Goal: Task Accomplishment & Management: Complete application form

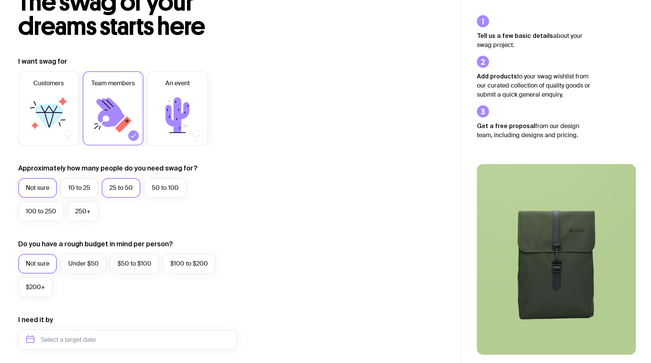
click at [137, 186] on label "25 to 50" at bounding box center [121, 188] width 39 height 20
click at [0, 0] on input "25 to 50" at bounding box center [0, 0] width 0 height 0
click at [182, 265] on label "$100 to $200" at bounding box center [189, 264] width 53 height 20
click at [0, 0] on input "$100 to $200" at bounding box center [0, 0] width 0 height 0
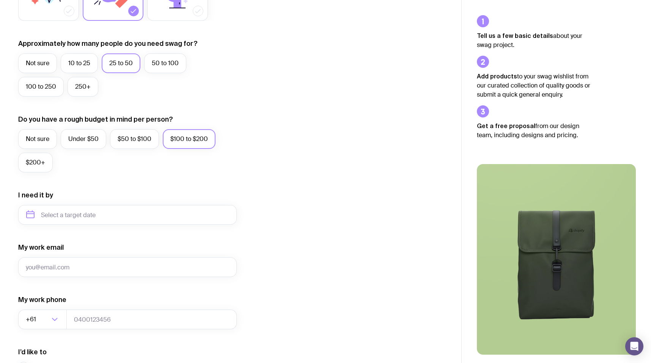
scroll to position [196, 0]
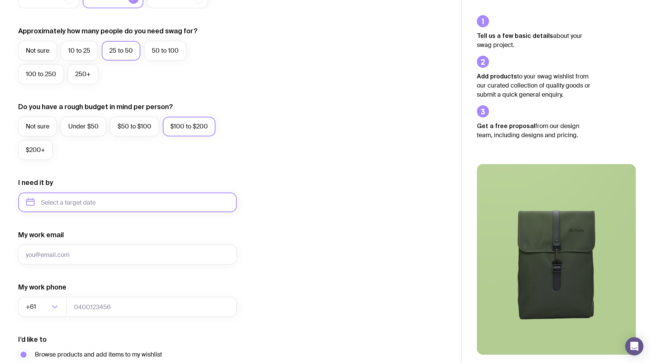
click at [119, 203] on input "text" at bounding box center [127, 203] width 218 height 20
click at [61, 295] on button "Nov" at bounding box center [67, 295] width 28 height 15
type input "November 2025"
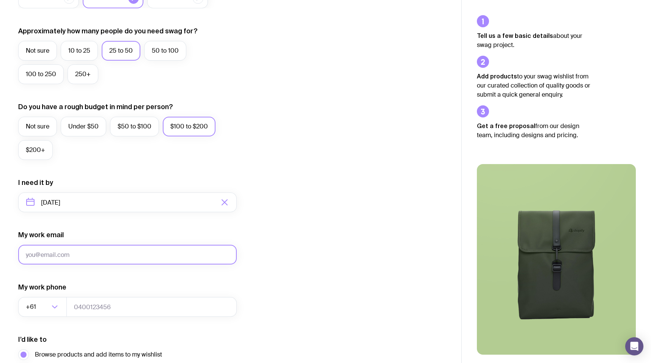
click at [106, 251] on input "My work email" at bounding box center [127, 255] width 218 height 20
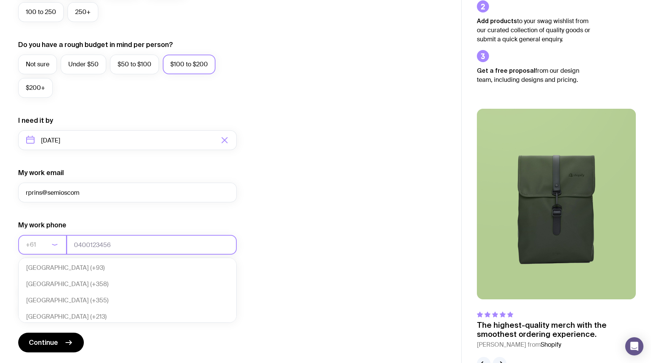
scroll to position [164, 0]
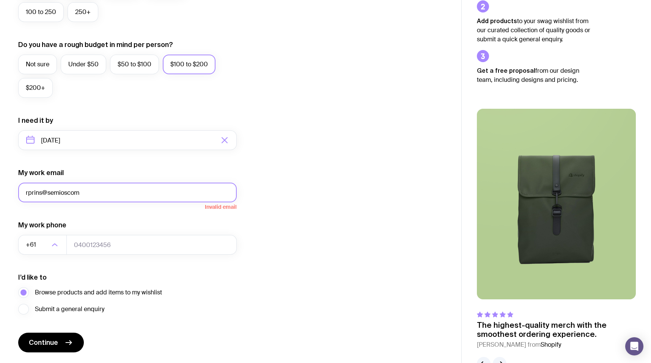
click at [67, 191] on input "rprins@semioscom" at bounding box center [127, 193] width 218 height 20
type input "[EMAIL_ADDRESS][DOMAIN_NAME]"
click at [159, 246] on input "tel" at bounding box center [151, 245] width 170 height 20
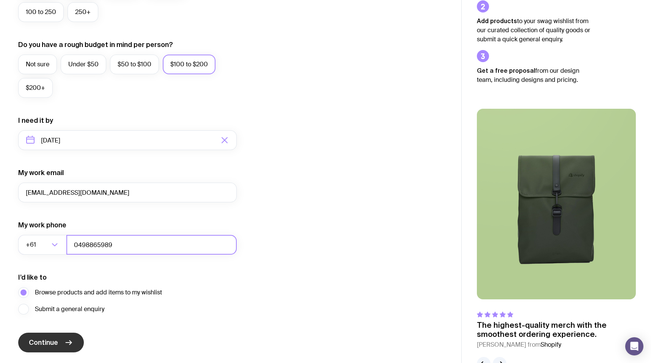
type input "0498865989"
click at [67, 338] on button "Continue" at bounding box center [51, 343] width 66 height 20
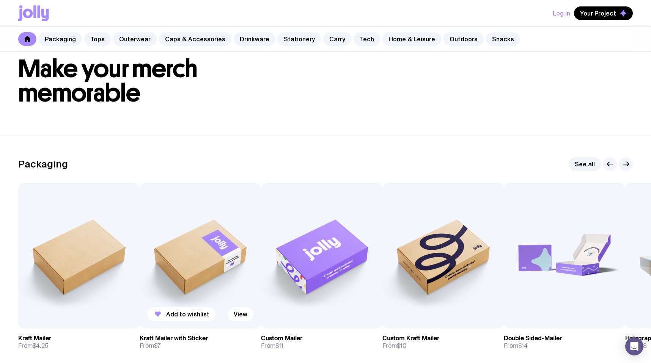
scroll to position [64, 0]
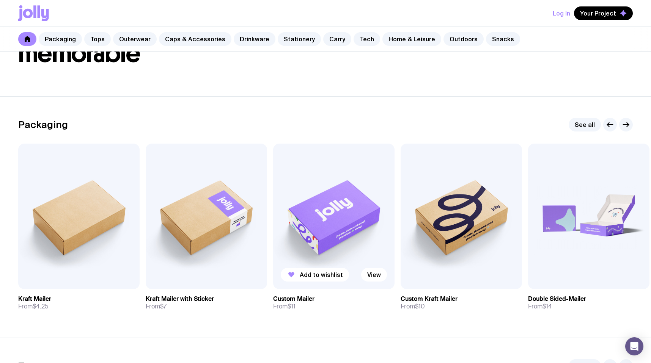
click at [335, 216] on img at bounding box center [333, 217] width 121 height 146
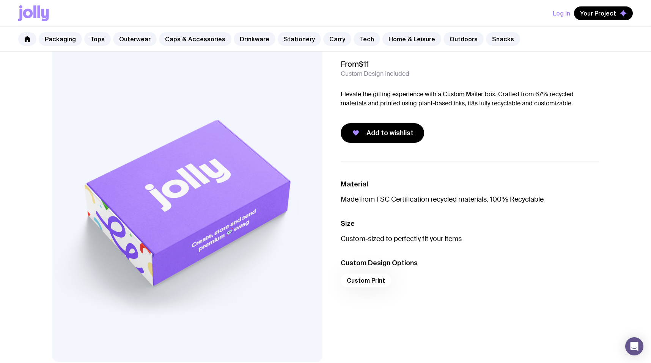
scroll to position [50, 0]
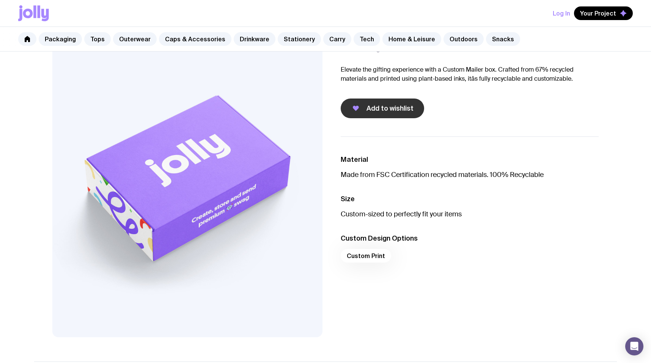
click at [392, 111] on span "Add to wishlist" at bounding box center [389, 108] width 47 height 9
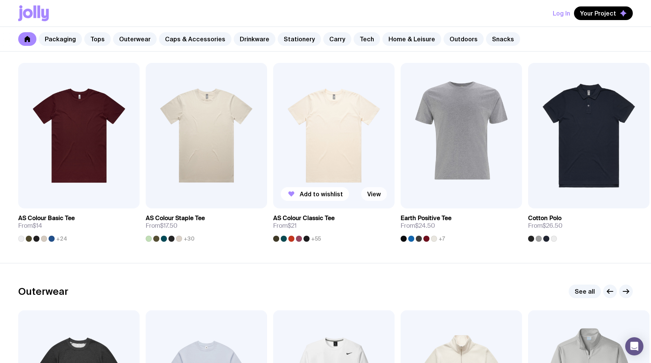
scroll to position [360, 0]
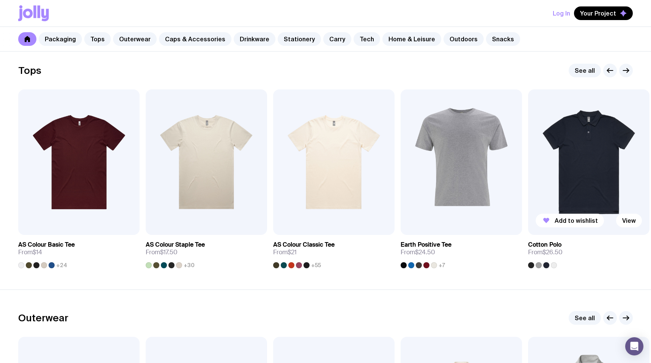
click at [587, 195] on img at bounding box center [588, 162] width 121 height 146
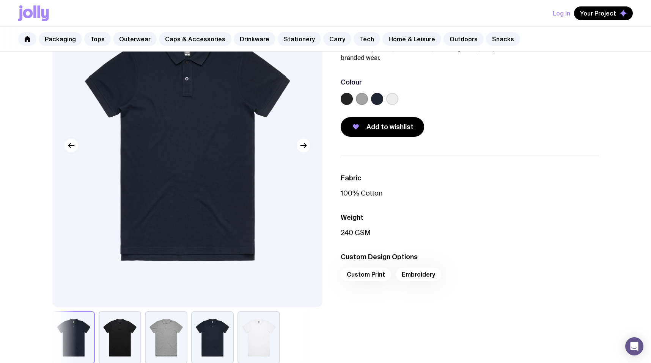
scroll to position [212, 0]
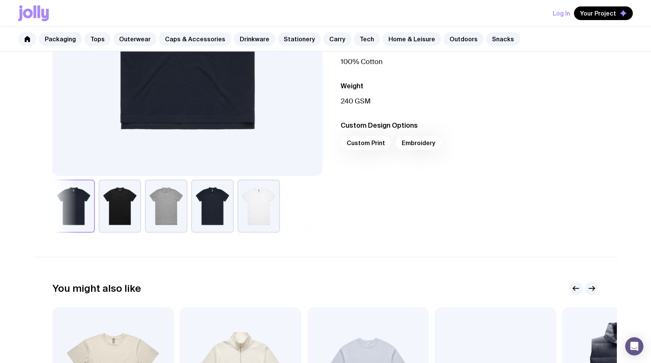
click at [363, 145] on div "Custom Print Embroidery" at bounding box center [470, 145] width 258 height 18
click at [364, 143] on div "Custom Print Embroidery" at bounding box center [470, 145] width 258 height 18
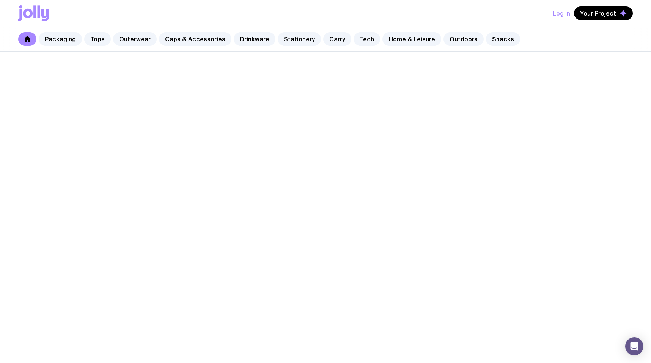
scroll to position [360, 0]
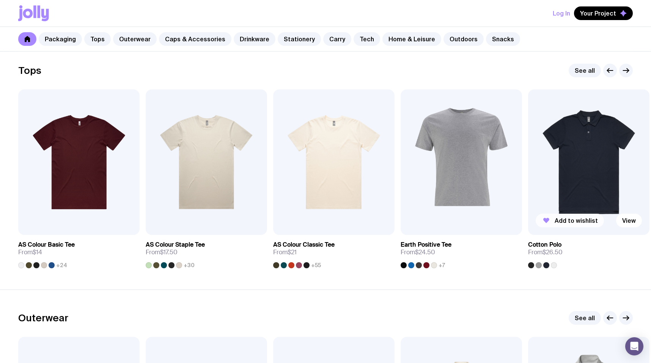
click at [573, 220] on span "Add to wishlist" at bounding box center [575, 221] width 43 height 8
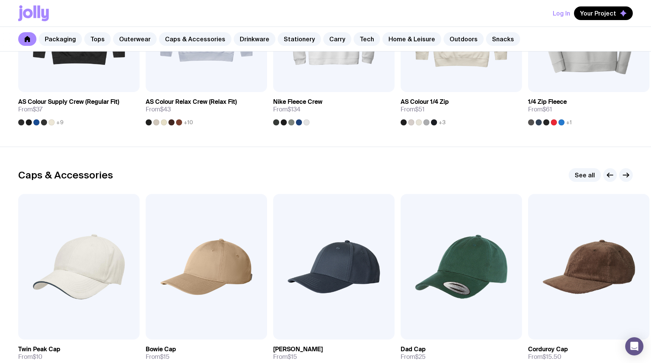
scroll to position [905, 0]
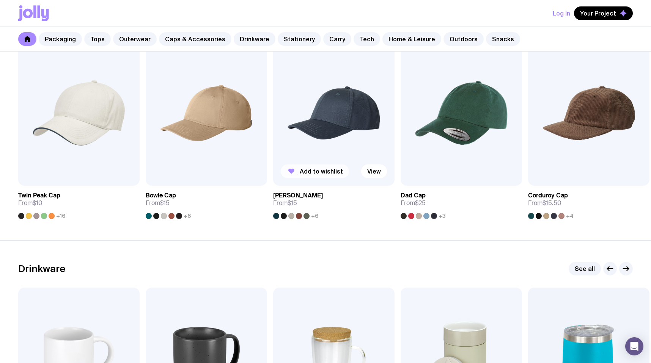
click at [319, 170] on span "Add to wishlist" at bounding box center [321, 172] width 43 height 8
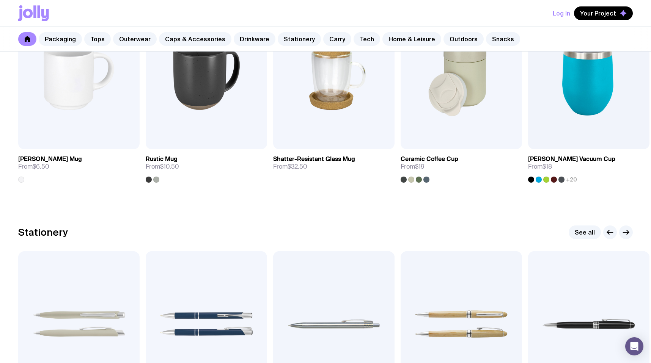
scroll to position [1166, 0]
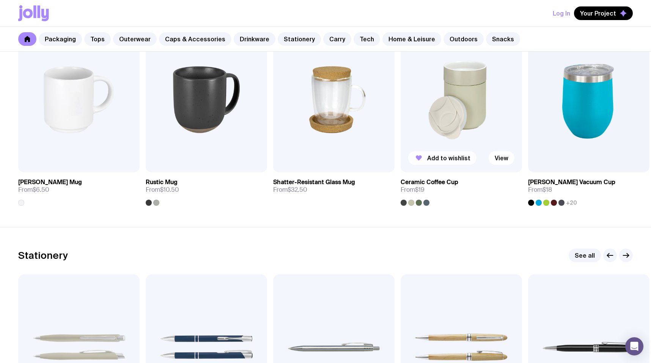
click at [450, 159] on span "Add to wishlist" at bounding box center [448, 158] width 43 height 8
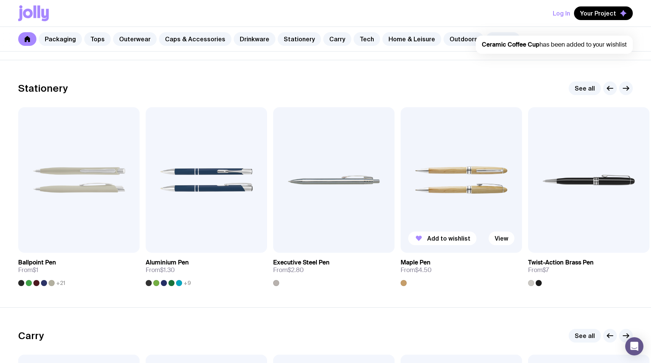
scroll to position [1359, 0]
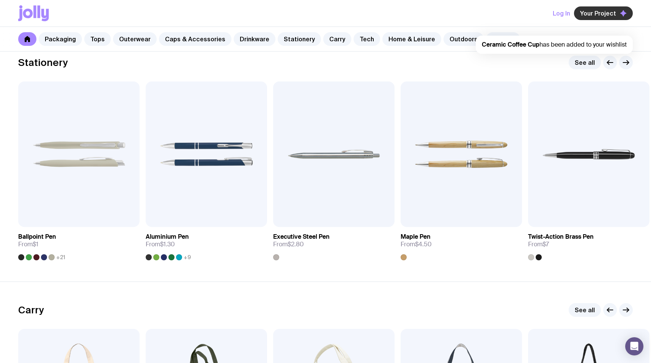
click at [596, 14] on span "Your Project" at bounding box center [598, 13] width 36 height 8
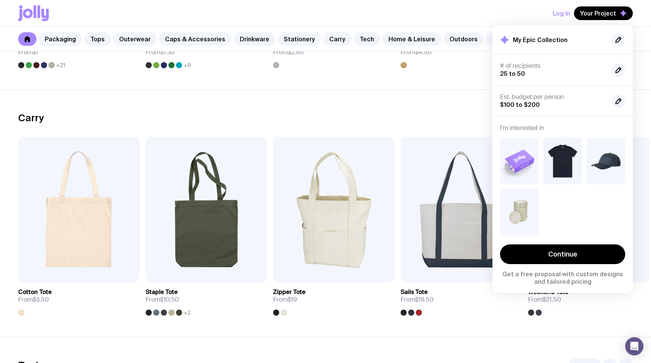
scroll to position [1580, 0]
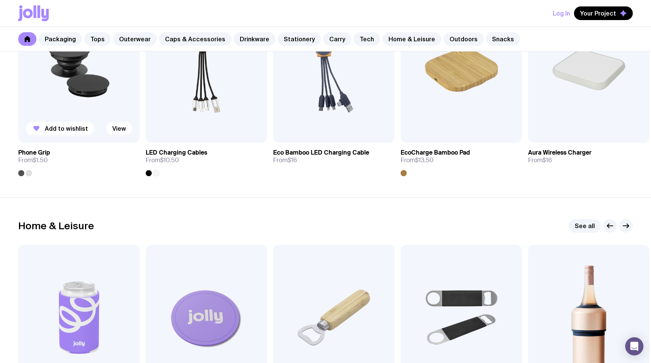
scroll to position [1929, 0]
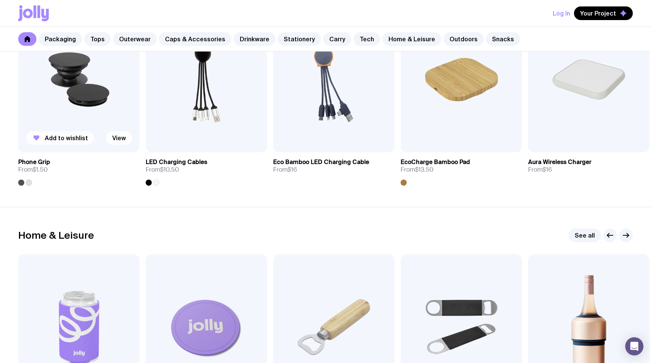
click at [62, 139] on span "Add to wishlist" at bounding box center [66, 138] width 43 height 8
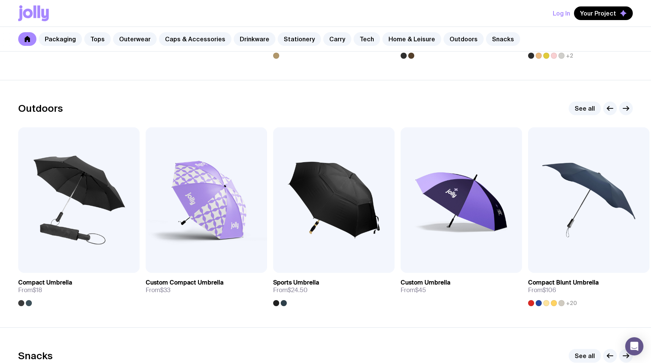
scroll to position [2560, 0]
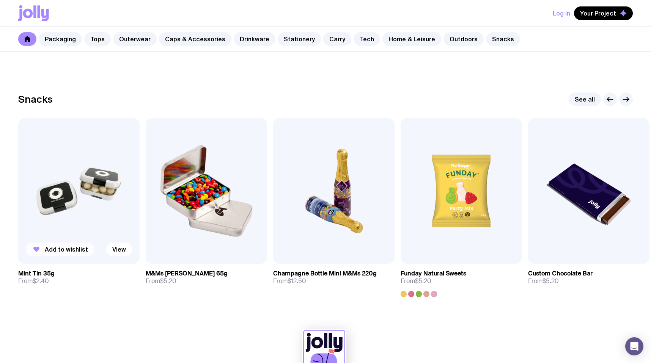
click at [55, 248] on span "Add to wishlist" at bounding box center [66, 250] width 43 height 8
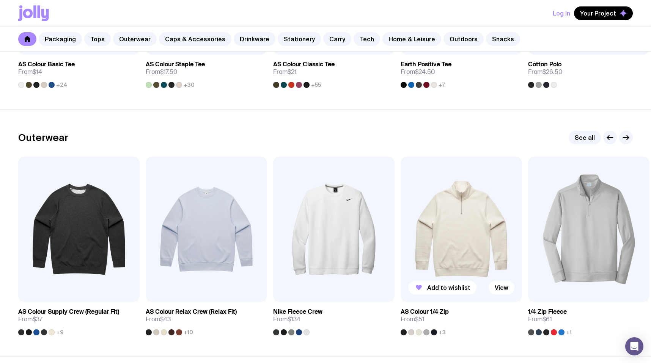
scroll to position [255, 0]
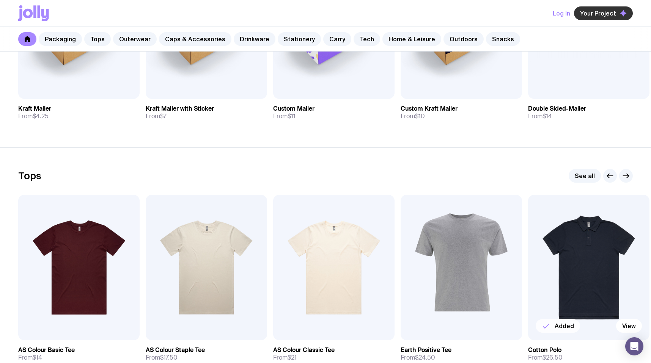
click at [610, 14] on span "Your Project" at bounding box center [598, 13] width 36 height 8
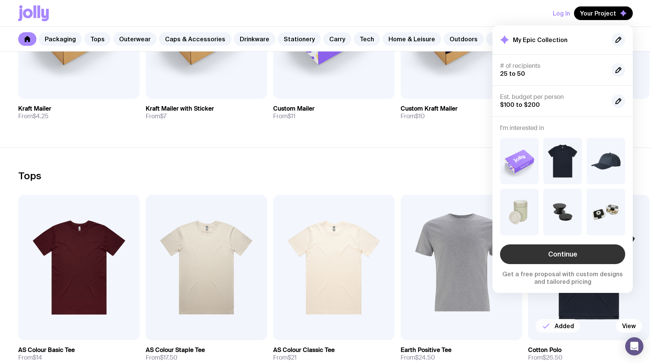
click at [573, 253] on link "Continue" at bounding box center [562, 255] width 125 height 20
click at [401, 155] on section "Tops See all Add to wishlist View AS Colour Basic Tee From $14 +24 Add to wishl…" at bounding box center [325, 272] width 651 height 248
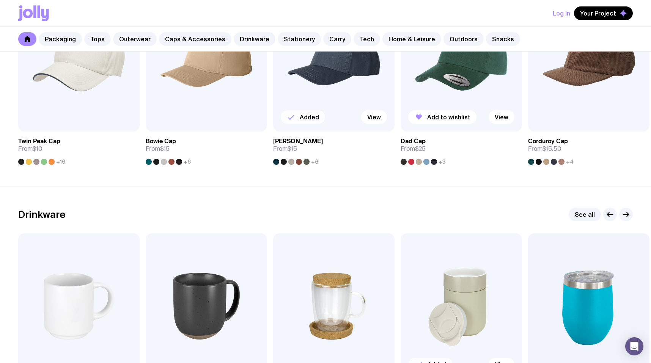
scroll to position [1111, 0]
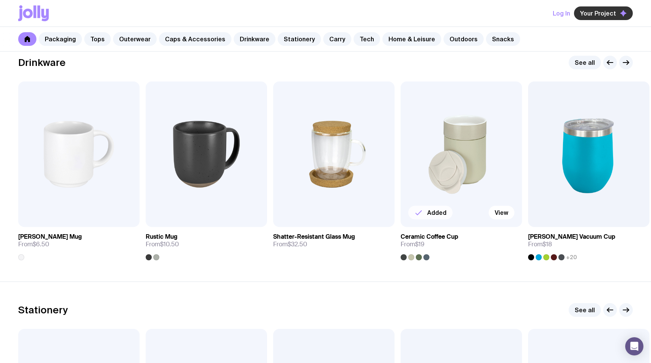
click at [605, 13] on span "Your Project" at bounding box center [598, 13] width 36 height 8
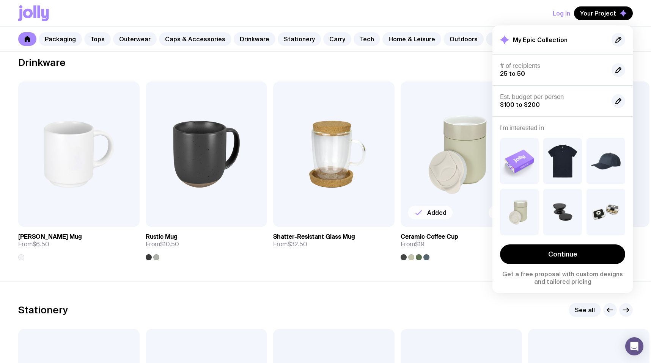
click at [444, 50] on div "Packaging Tops Outerwear Caps & Accessories Drinkware Stationery Carry Tech Hom…" at bounding box center [325, 39] width 651 height 25
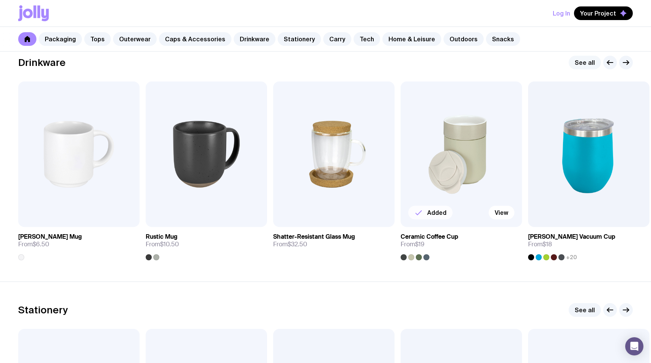
click at [594, 65] on link "See all" at bounding box center [584, 63] width 32 height 14
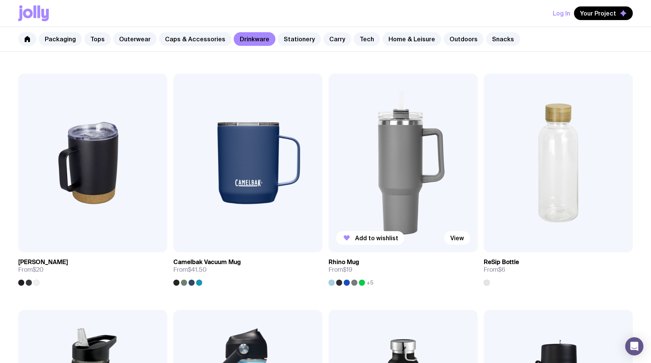
scroll to position [587, 0]
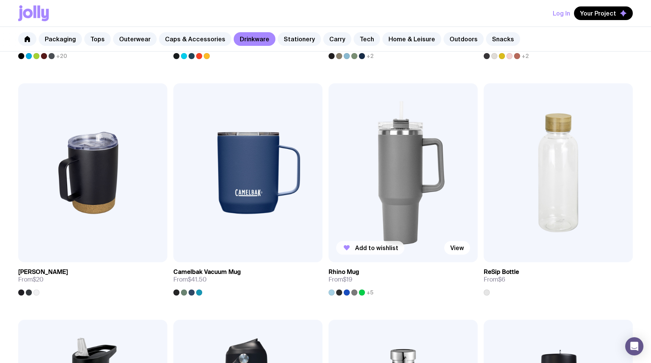
click at [387, 246] on span "Add to wishlist" at bounding box center [376, 248] width 43 height 8
click at [607, 14] on span "Your Project" at bounding box center [598, 13] width 36 height 8
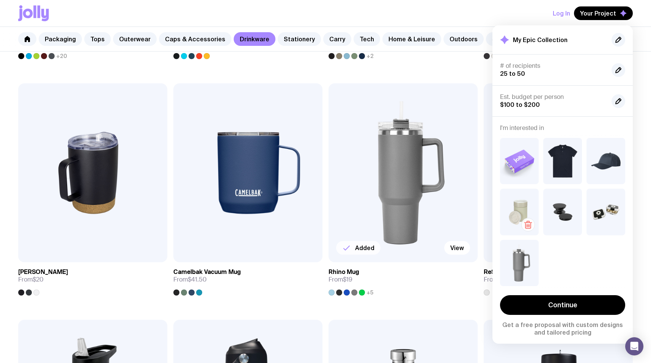
click at [527, 220] on icon "button" at bounding box center [527, 224] width 9 height 9
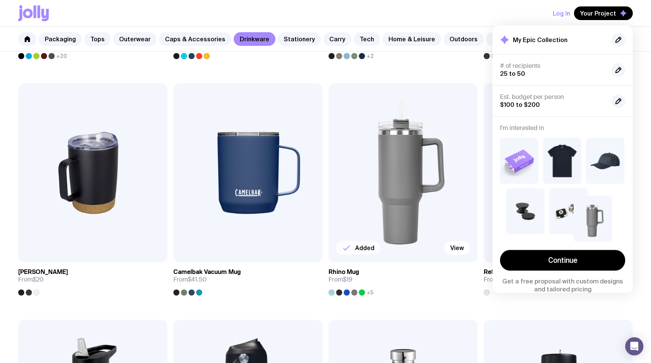
click at [423, 284] on link "Rhino Mug From $19 +5" at bounding box center [402, 278] width 149 height 33
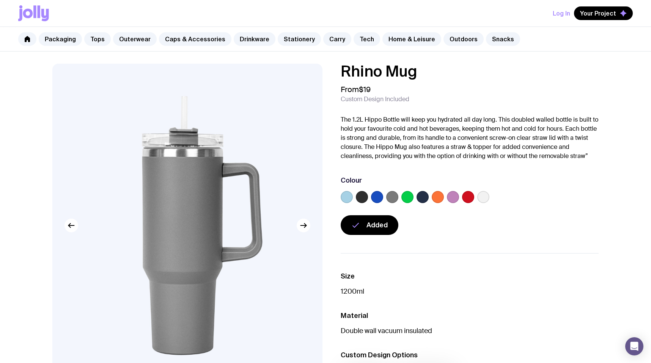
scroll to position [455, 0]
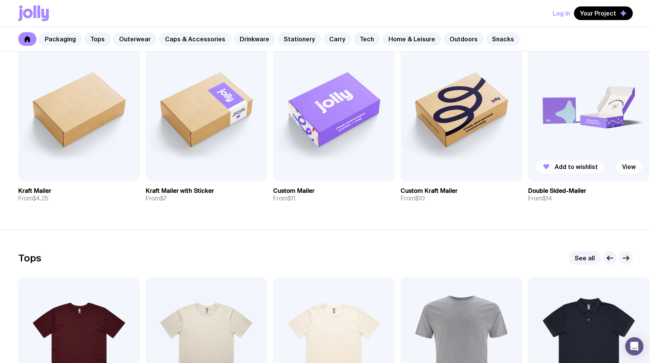
scroll to position [212, 0]
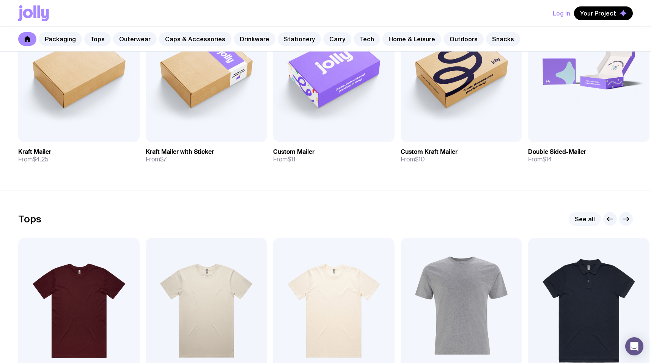
click at [585, 221] on link "See all" at bounding box center [584, 219] width 32 height 14
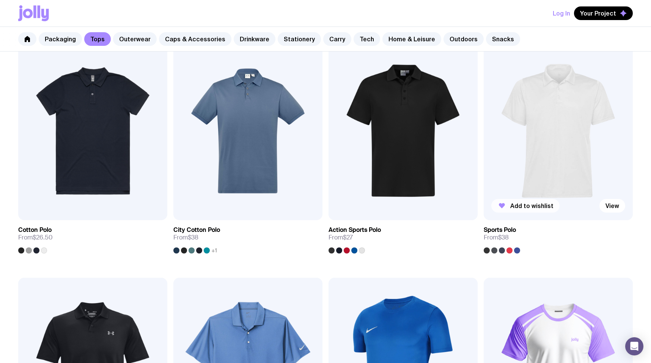
scroll to position [324, 0]
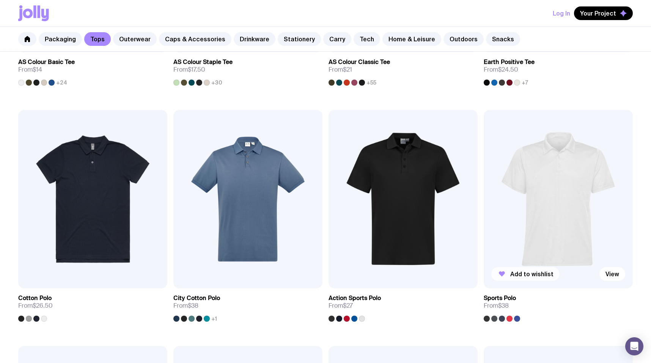
click at [522, 276] on span "Add to wishlist" at bounding box center [531, 274] width 43 height 8
click at [610, 14] on span "Your Project" at bounding box center [598, 13] width 36 height 8
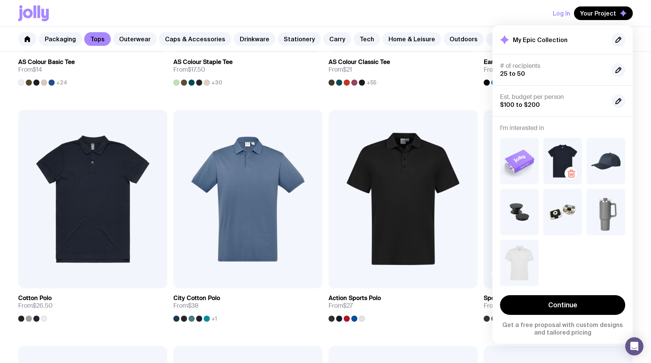
click at [557, 152] on img at bounding box center [562, 161] width 39 height 46
click at [619, 41] on icon "button" at bounding box center [618, 39] width 9 height 9
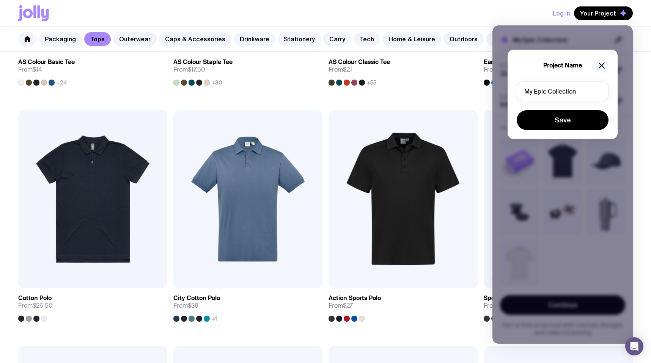
click at [607, 62] on div "Project Name" at bounding box center [562, 66] width 92 height 14
click at [605, 63] on icon "button" at bounding box center [601, 65] width 9 height 9
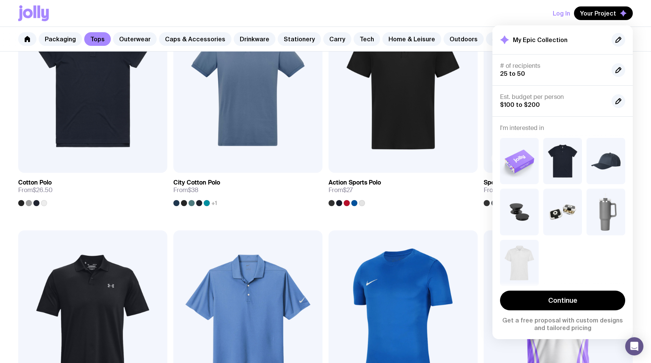
scroll to position [437, 0]
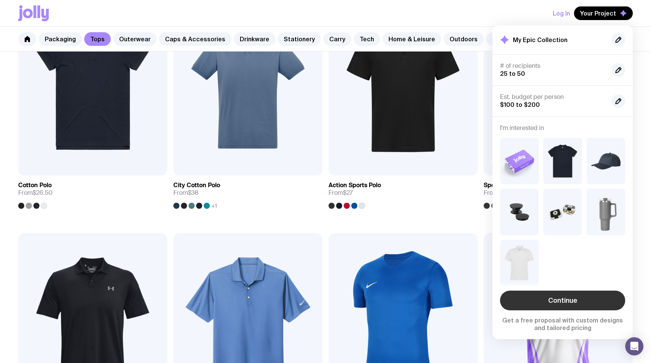
click at [580, 301] on link "Continue" at bounding box center [562, 301] width 125 height 20
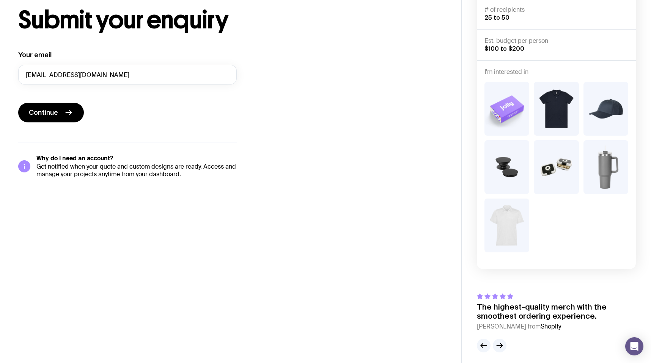
scroll to position [46, 0]
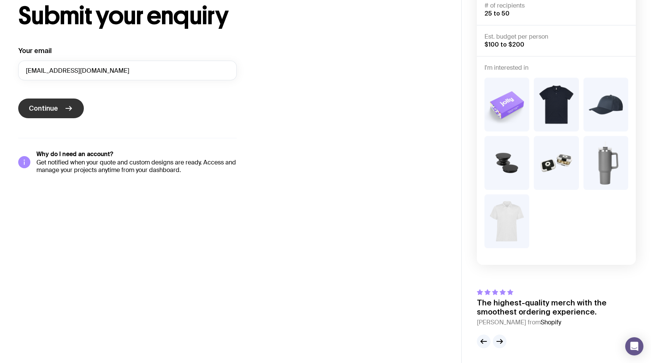
click at [56, 112] on span "Continue" at bounding box center [43, 108] width 29 height 9
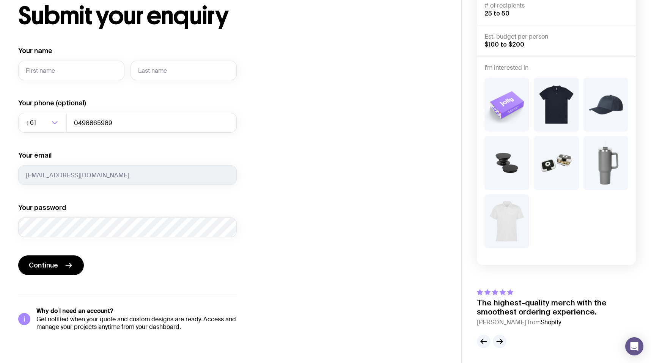
click at [307, 215] on div "Submit your enquiry Your name Your phone (optional) +61 Loading... 0498865989 Y…" at bounding box center [230, 167] width 425 height 327
click at [71, 70] on input "Your name" at bounding box center [71, 71] width 106 height 20
type input "Reinder"
type input "Prins"
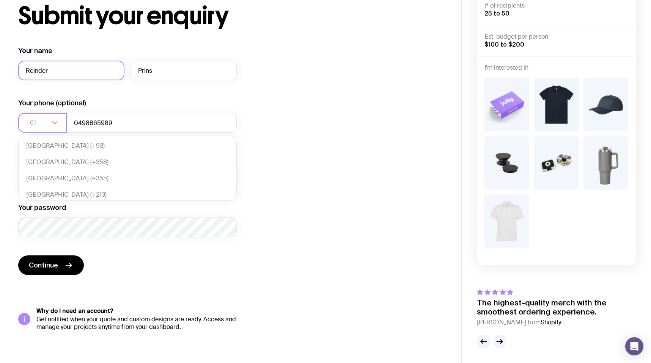
scroll to position [164, 0]
click at [300, 156] on div "Submit your enquiry Your name Reinder Prins Your phone (optional) +61 Loading..…" at bounding box center [230, 167] width 425 height 327
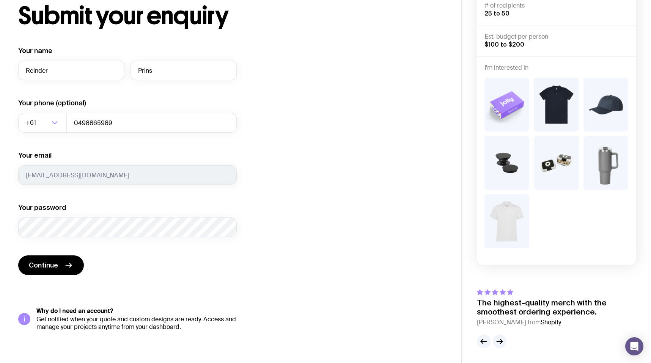
click at [92, 276] on div "Continue" at bounding box center [127, 266] width 218 height 21
click at [59, 266] on button "Continue" at bounding box center [51, 266] width 66 height 20
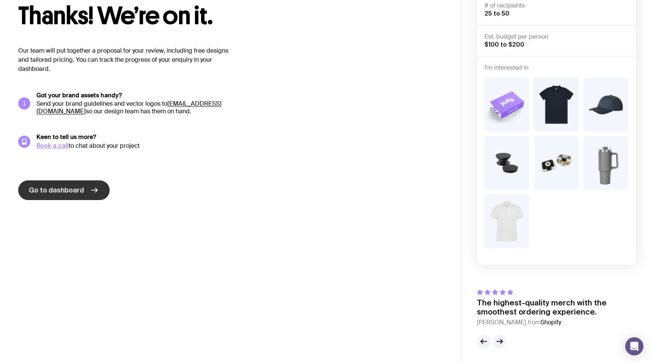
click at [80, 189] on span "Go to dashboard" at bounding box center [56, 190] width 55 height 9
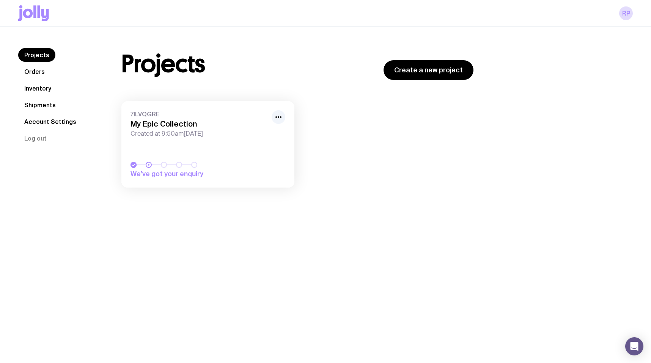
click at [245, 67] on div "Projects Create a new project" at bounding box center [297, 64] width 352 height 32
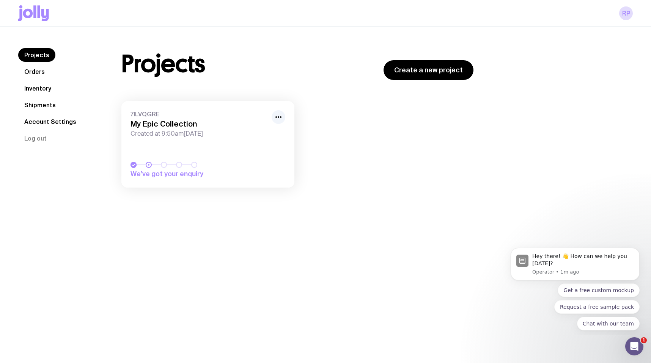
click at [176, 174] on span "We’ve got your enquiry" at bounding box center [183, 173] width 106 height 9
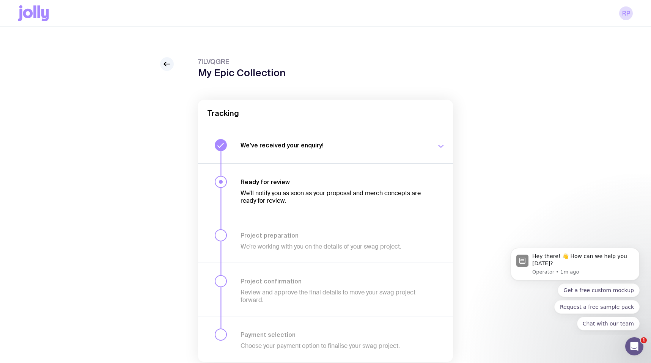
click at [267, 180] on h3 "Ready for review" at bounding box center [333, 182] width 187 height 8
click at [281, 146] on h3 "We’ve received your enquiry!" at bounding box center [333, 145] width 187 height 8
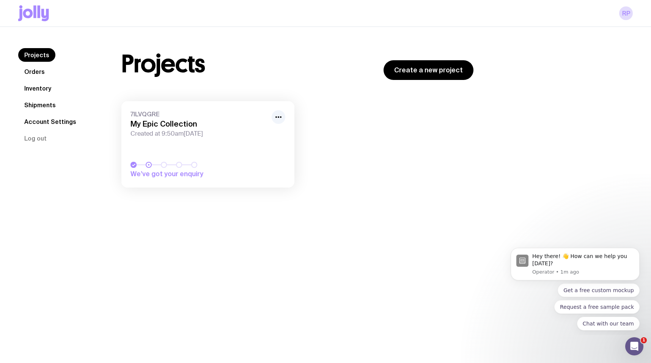
click at [41, 74] on link "Orders" at bounding box center [34, 72] width 33 height 14
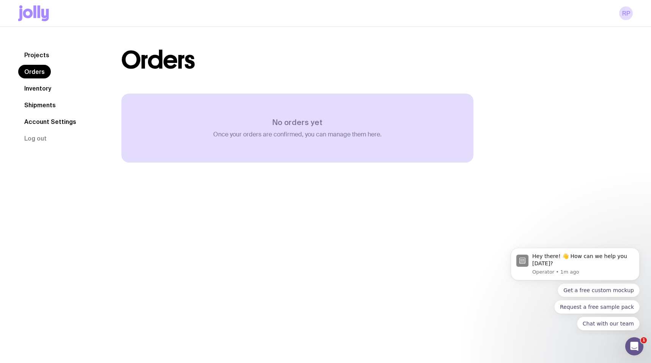
click at [37, 57] on link "Projects" at bounding box center [36, 55] width 37 height 14
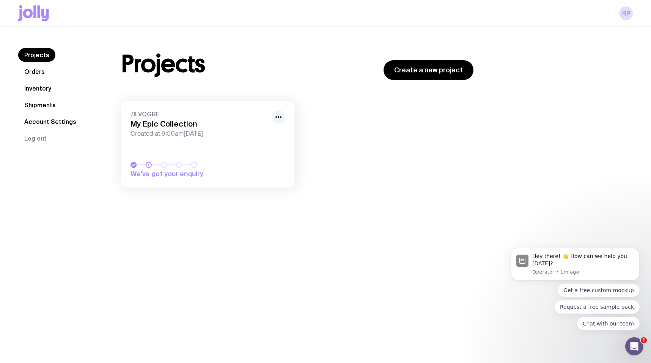
click at [287, 119] on link "7ILVQGRE My Epic Collection Created at 9:50am, Sat 20th Sep 2025 We’ve got your…" at bounding box center [207, 144] width 173 height 86
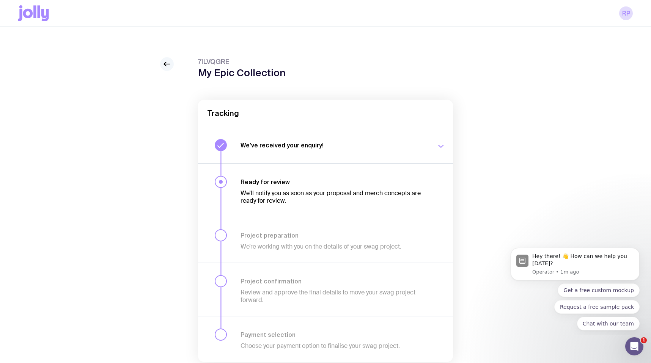
click at [169, 63] on icon at bounding box center [166, 64] width 9 height 9
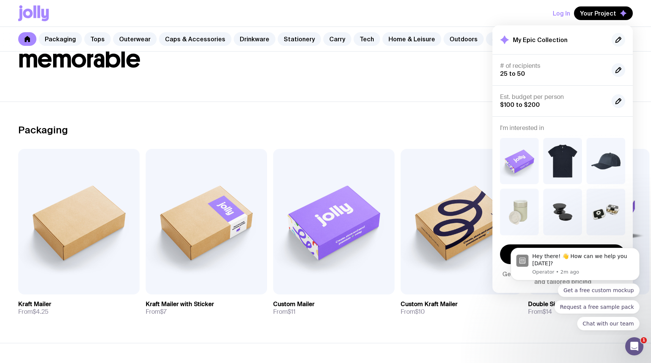
click at [620, 41] on icon "button" at bounding box center [618, 39] width 9 height 9
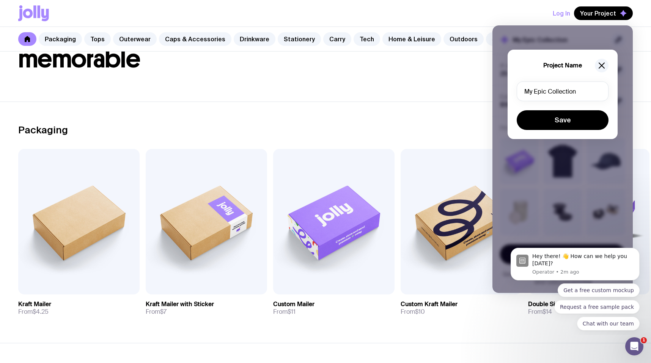
click at [583, 33] on div "Project Name My Epic Collection Save" at bounding box center [562, 159] width 140 height 268
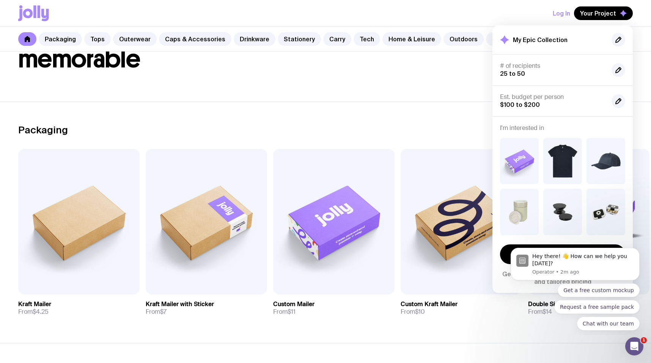
click at [508, 256] on body "Hey there! 👋 How can we help you [DATE]? Operator • 2m ago Get a free custom mo…" at bounding box center [575, 288] width 146 height 88
click at [503, 255] on body "Hey there! 👋 How can we help you [DATE]? Operator • 2m ago Get a free custom mo…" at bounding box center [575, 288] width 146 height 88
click at [640, 250] on button "Dismiss notification" at bounding box center [637, 250] width 10 height 10
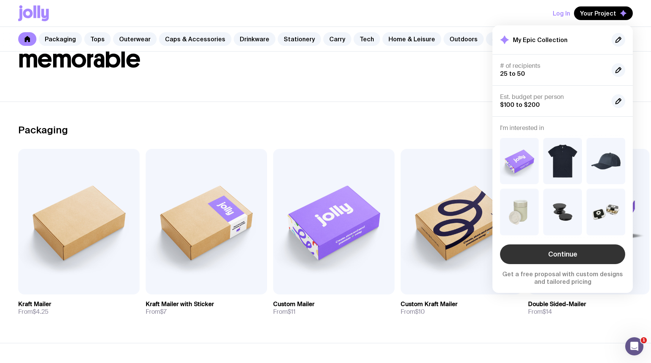
click at [606, 254] on link "Continue" at bounding box center [562, 255] width 125 height 20
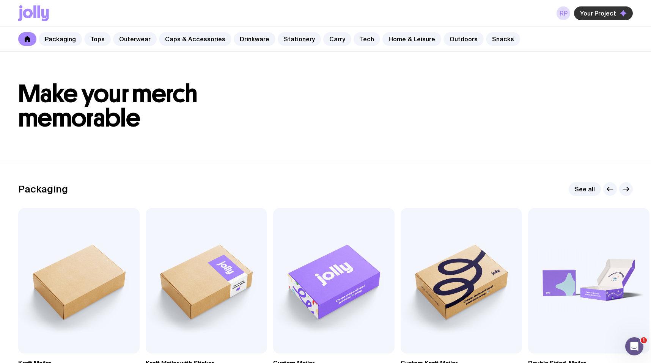
click at [604, 14] on span "Your Project" at bounding box center [598, 13] width 36 height 8
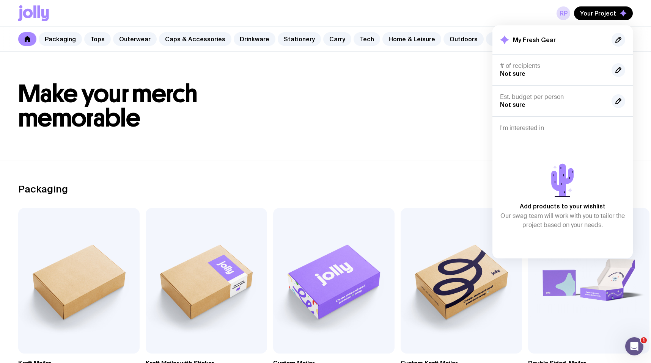
drag, startPoint x: 409, startPoint y: 98, endPoint x: 410, endPoint y: 91, distance: 6.5
click at [409, 98] on h1 "Make your merch memorable" at bounding box center [325, 106] width 614 height 49
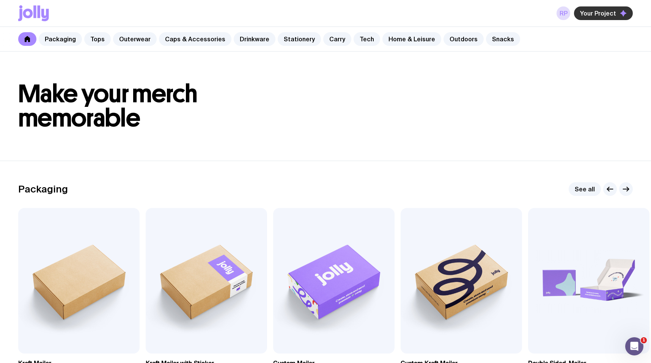
click at [606, 18] on button "Your Project" at bounding box center [603, 13] width 59 height 14
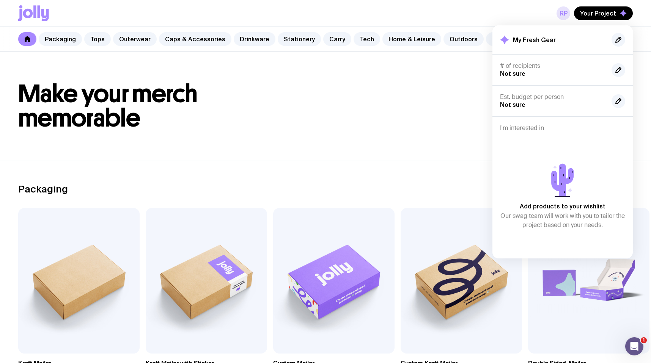
click at [561, 14] on link "RP" at bounding box center [563, 13] width 14 height 14
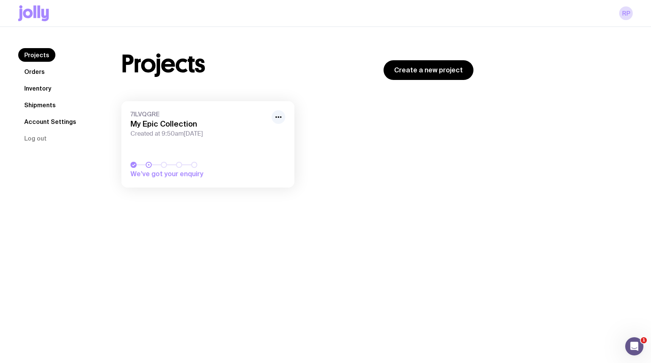
click at [182, 122] on h3 "My Epic Collection" at bounding box center [198, 123] width 137 height 9
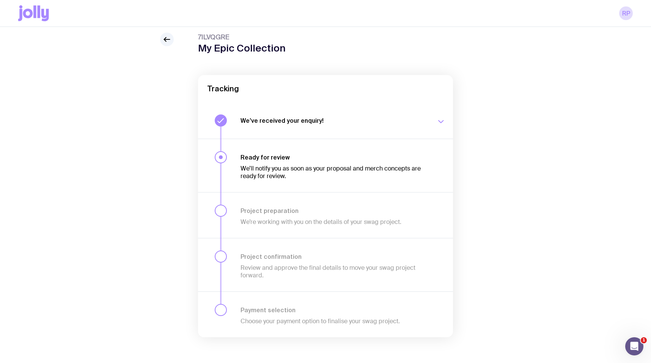
scroll to position [29, 0]
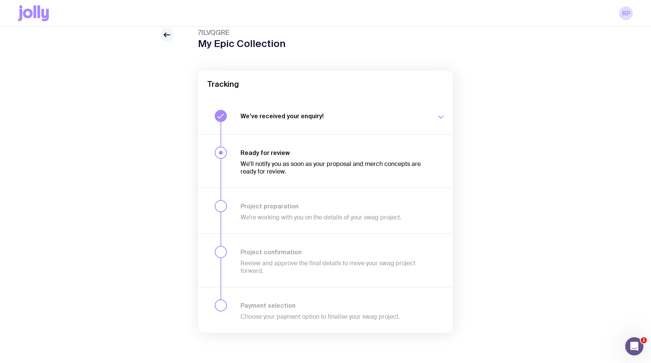
click at [276, 114] on h3 "We’ve received your enquiry!" at bounding box center [333, 116] width 187 height 8
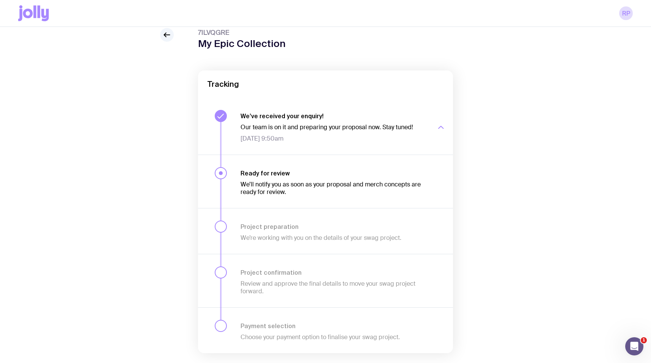
click at [173, 39] on div at bounding box center [167, 35] width 14 height 14
